Goal: Task Accomplishment & Management: Use online tool/utility

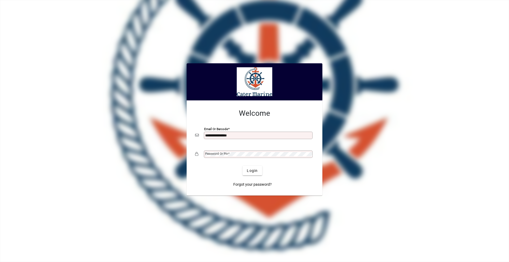
type input "**********"
click at [243, 166] on button "Login" at bounding box center [252, 171] width 19 height 10
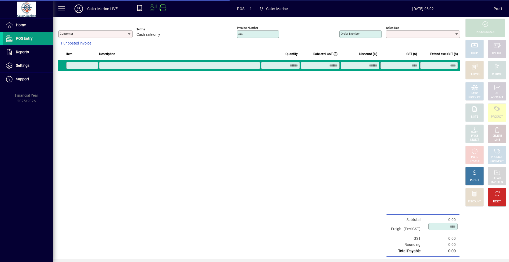
type input "**********"
